Goal: Check status: Check status

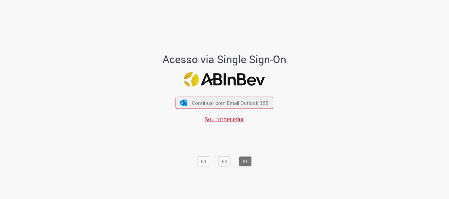
click at [220, 107] on button "Continuar com Email Outlook 365" at bounding box center [225, 103] width 98 height 12
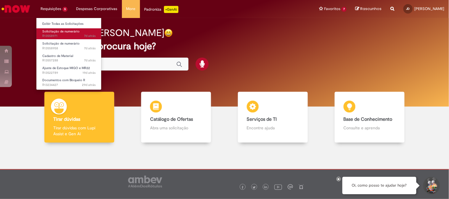
click at [55, 32] on span "Solicitação de numerário" at bounding box center [60, 31] width 37 height 4
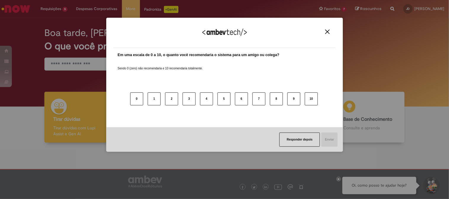
click at [326, 33] on img "Close" at bounding box center [327, 32] width 4 height 4
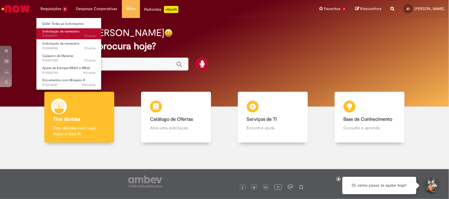
click at [60, 33] on link "Solicitação de numerário 7d atrás 7 dias atrás R13558971" at bounding box center [68, 33] width 65 height 11
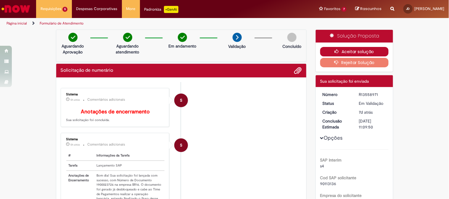
click at [335, 52] on icon "button" at bounding box center [338, 51] width 7 height 4
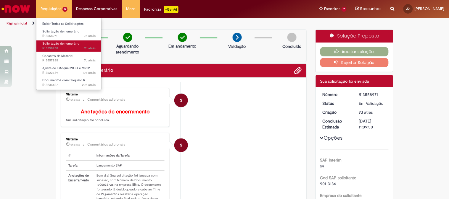
click at [68, 43] on span "Solicitação de numerário" at bounding box center [60, 43] width 37 height 4
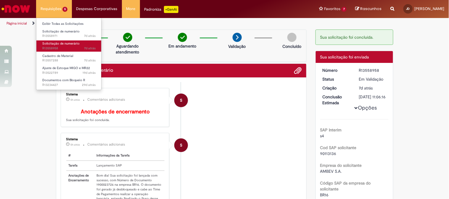
click at [63, 46] on span "Solicitação de numerário" at bounding box center [60, 43] width 37 height 4
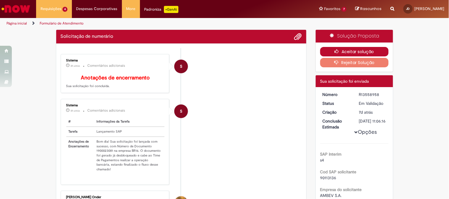
click at [345, 54] on button "Aceitar solução" at bounding box center [354, 51] width 68 height 9
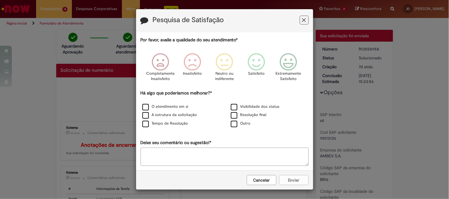
click at [301, 17] on button "Feedback" at bounding box center [304, 20] width 9 height 9
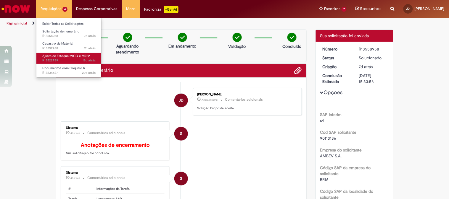
click at [62, 55] on span "Ajuste de Estoque MIGO e MR22" at bounding box center [66, 56] width 48 height 4
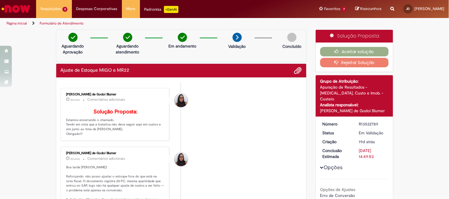
click at [347, 63] on button "Rejeitar Solução" at bounding box center [354, 62] width 68 height 9
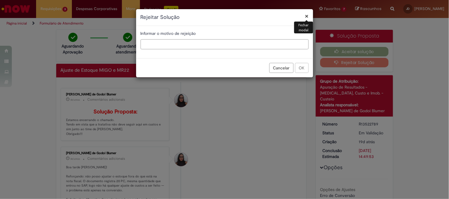
click at [183, 45] on input "text" at bounding box center [225, 44] width 168 height 10
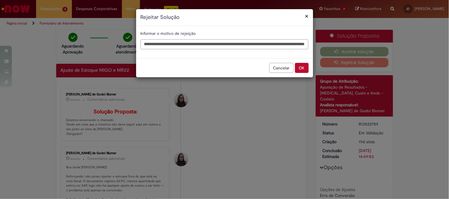
scroll to position [0, 101]
click at [275, 46] on input "**********" at bounding box center [225, 44] width 168 height 10
type input "**********"
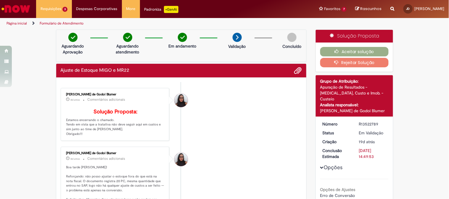
scroll to position [0, 0]
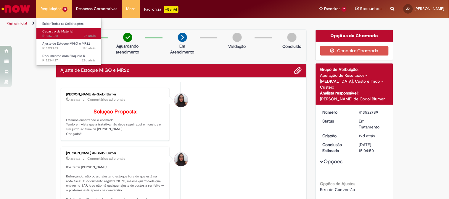
click at [65, 33] on span "Cadastro de Material" at bounding box center [57, 31] width 31 height 4
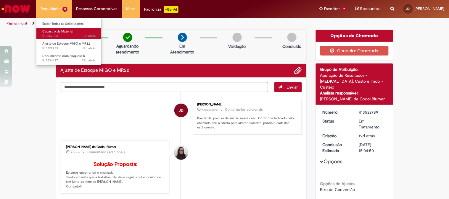
click at [67, 35] on span "7d atrás 7 dias atrás R13557288" at bounding box center [68, 36] width 53 height 5
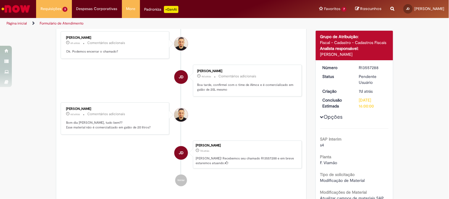
scroll to position [78, 0]
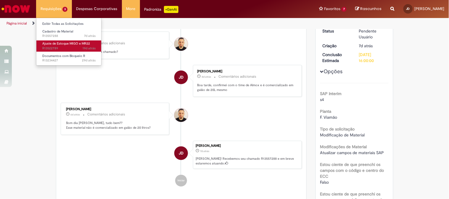
click at [57, 42] on span "Ajuste de Estoque MIGO e MR22" at bounding box center [66, 43] width 48 height 4
click at [58, 49] on span "19d atrás 19 dias atrás R13522789" at bounding box center [68, 48] width 53 height 5
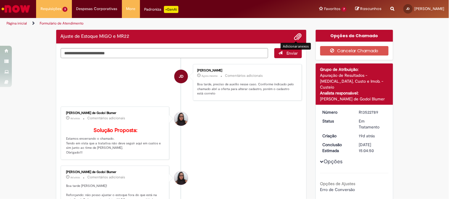
click at [297, 33] on span "Adicionar anexos" at bounding box center [297, 36] width 7 height 7
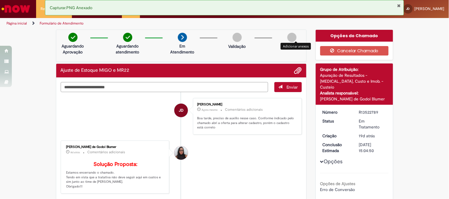
click at [85, 85] on textarea "Digite sua mensagem aqui..." at bounding box center [165, 87] width 208 height 10
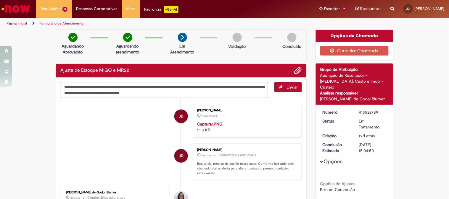
click at [110, 87] on textarea "**********" at bounding box center [165, 90] width 208 height 16
click at [225, 94] on textarea "**********" at bounding box center [165, 90] width 208 height 16
type textarea "**********"
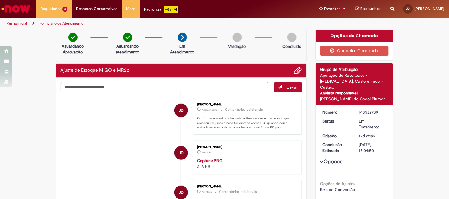
type textarea "*"
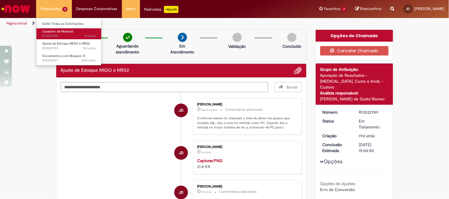
type textarea "**********"
click at [61, 35] on span "7d atrás 7 dias atrás R13557288" at bounding box center [68, 36] width 53 height 5
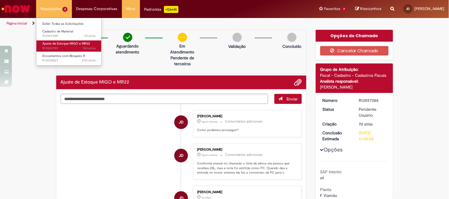
click at [67, 43] on span "Ajuste de Estoque MIGO e MR22" at bounding box center [66, 43] width 48 height 4
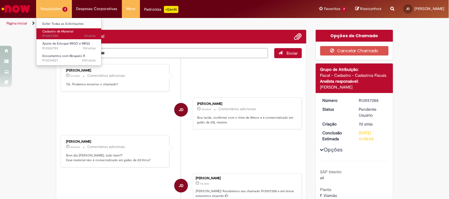
click at [69, 36] on span "7d atrás 7 dias atrás R13557288" at bounding box center [68, 36] width 53 height 5
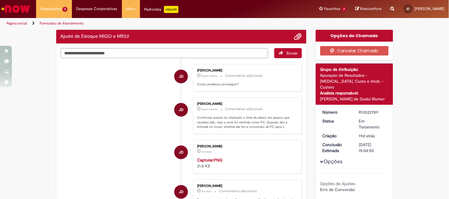
click at [22, 13] on img "Ir para a Homepage" at bounding box center [16, 9] width 30 height 12
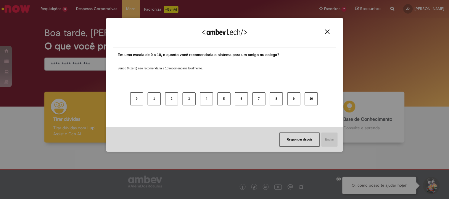
click at [327, 31] on img "Close" at bounding box center [327, 32] width 4 height 4
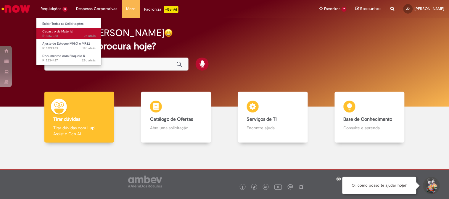
click at [57, 35] on span "7d atrás 7 dias atrás R13557288" at bounding box center [68, 36] width 53 height 5
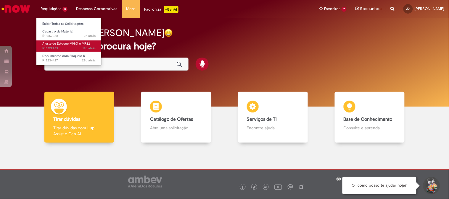
click at [71, 49] on span "19d atrás 19 dias atrás R13522789" at bounding box center [68, 48] width 53 height 5
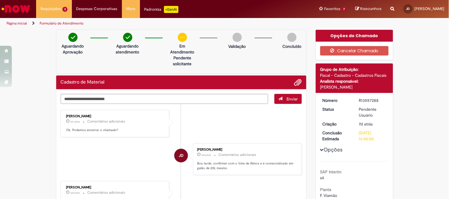
click at [29, 5] on img "Ir para a Homepage" at bounding box center [16, 9] width 30 height 12
